Goal: Transaction & Acquisition: Book appointment/travel/reservation

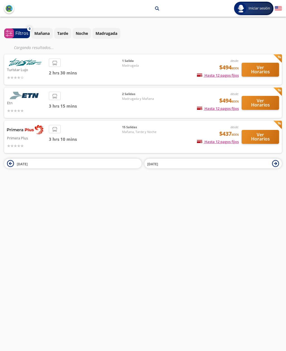
click at [266, 104] on button "Ver Horarios" at bounding box center [259, 103] width 37 height 14
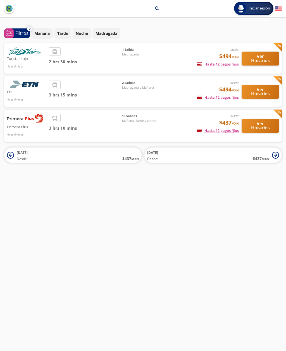
click at [263, 59] on button "Ver Horarios" at bounding box center [259, 59] width 37 height 14
click at [266, 125] on button "Ver Horarios" at bounding box center [259, 126] width 37 height 14
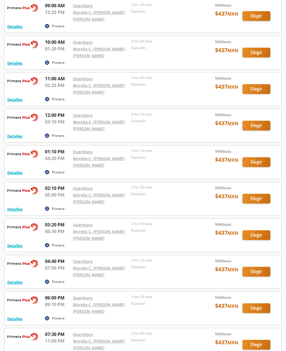
scroll to position [300, 0]
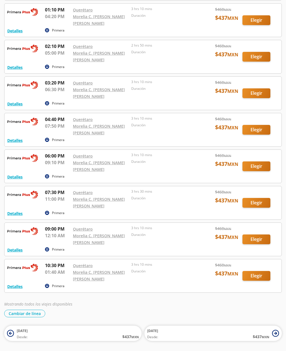
click at [261, 278] on div at bounding box center [142, 275] width 277 height 33
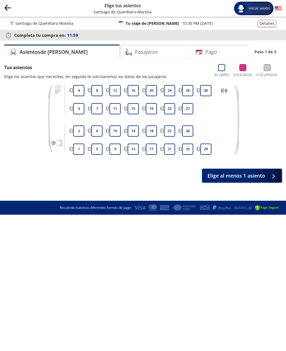
click at [260, 177] on span "Elige al menos 1 asiento" at bounding box center [235, 176] width 57 height 8
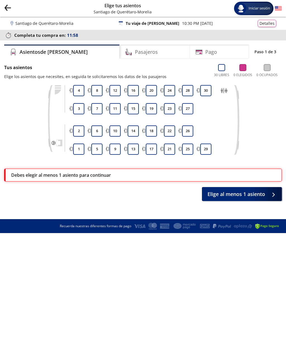
click at [76, 86] on button "4" at bounding box center [78, 90] width 11 height 11
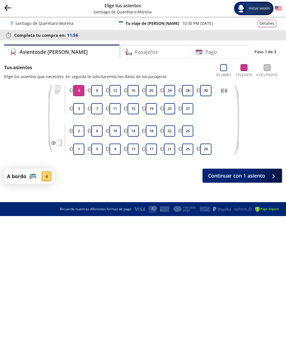
click at [80, 108] on button "3" at bounding box center [78, 108] width 11 height 11
click at [260, 177] on span "Continuar con 2 asientos" at bounding box center [234, 176] width 59 height 8
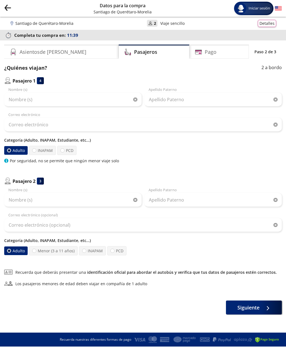
click at [8, 7] on icon "Group 9 Created with Sketch." at bounding box center [7, 7] width 7 height 7
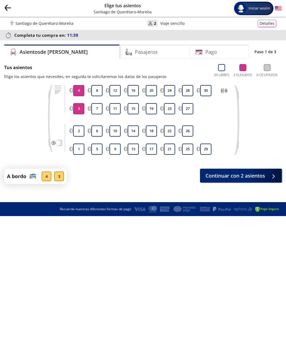
scroll to position [18, 0]
click at [79, 103] on button "3" at bounding box center [78, 108] width 11 height 11
click at [78, 85] on button "4" at bounding box center [78, 90] width 11 height 11
